Goal: Information Seeking & Learning: Learn about a topic

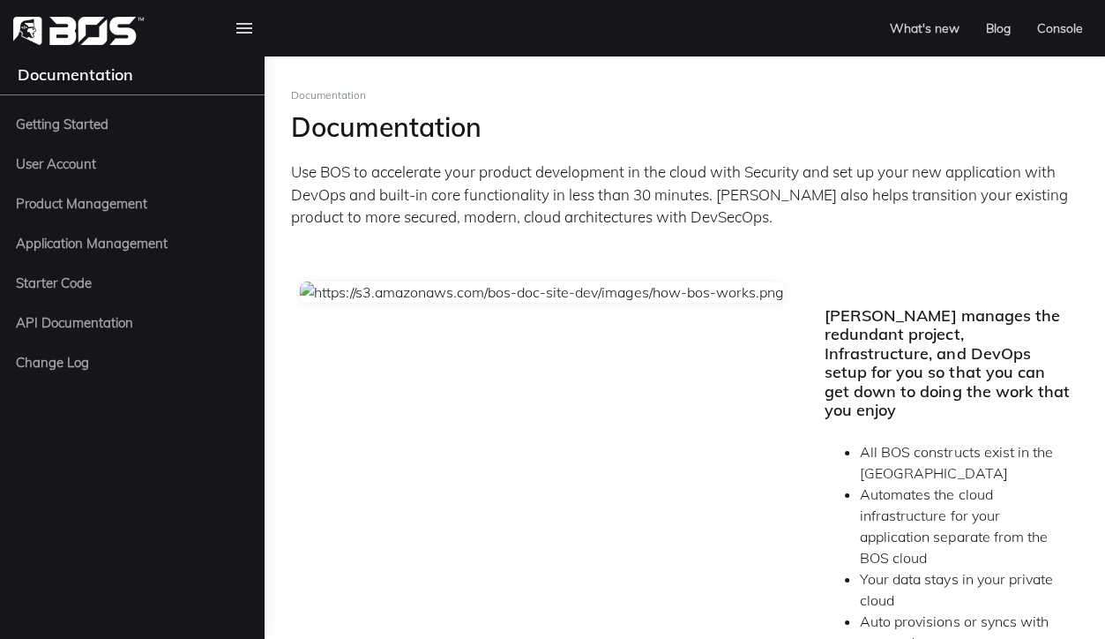
click at [76, 204] on span "Product Management" at bounding box center [81, 203] width 131 height 22
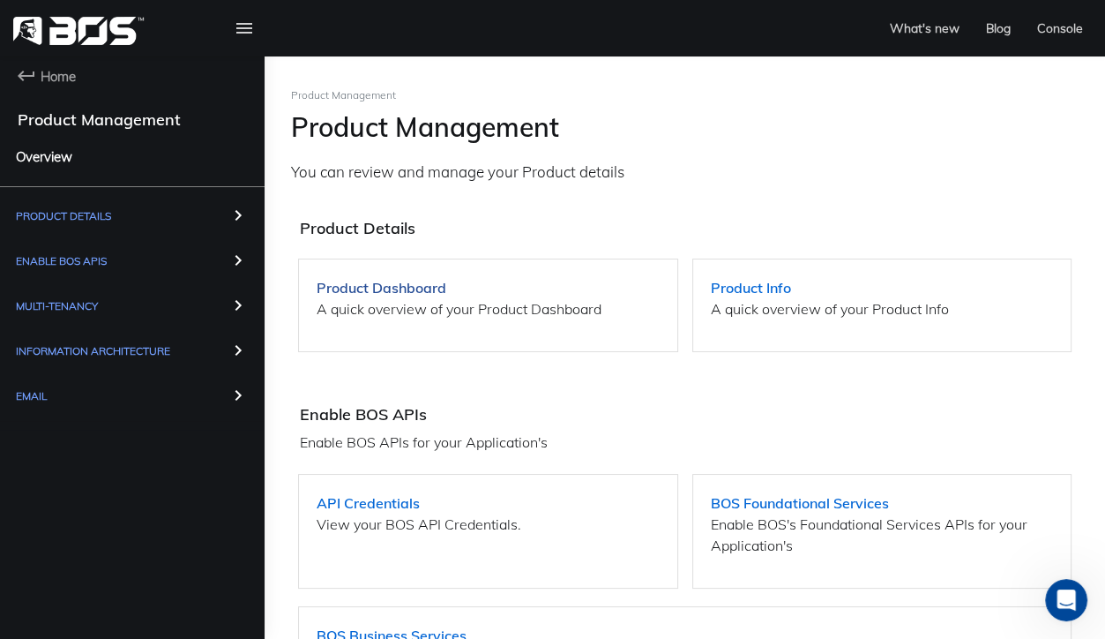
click at [384, 294] on strong "Product Dashboard" at bounding box center [382, 288] width 130 height 18
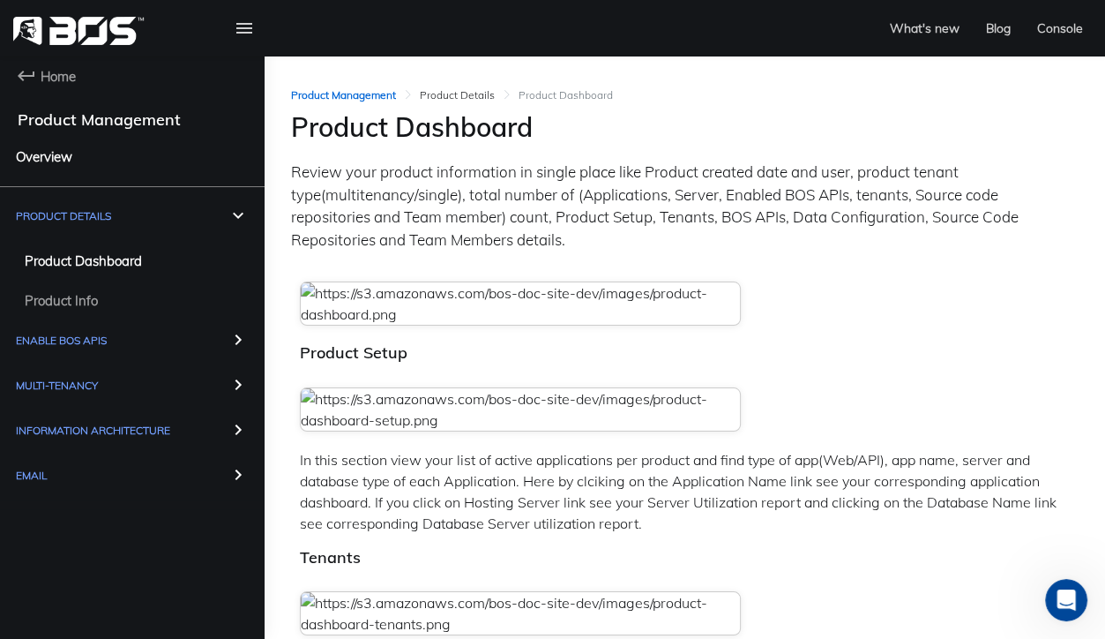
click at [72, 475] on span "Email" at bounding box center [132, 477] width 233 height 27
click at [71, 513] on span "Provider" at bounding box center [49, 520] width 49 height 22
